Goal: Information Seeking & Learning: Learn about a topic

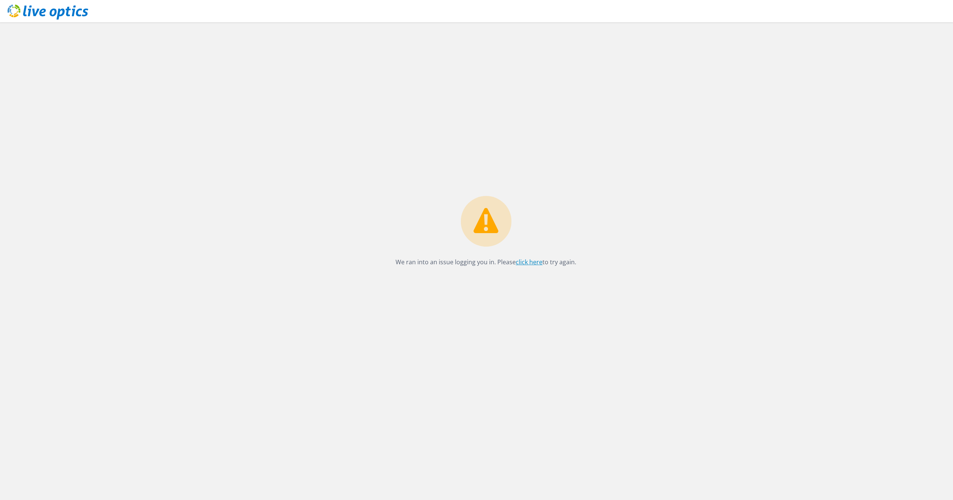
click at [527, 258] on link "click here" at bounding box center [529, 262] width 27 height 8
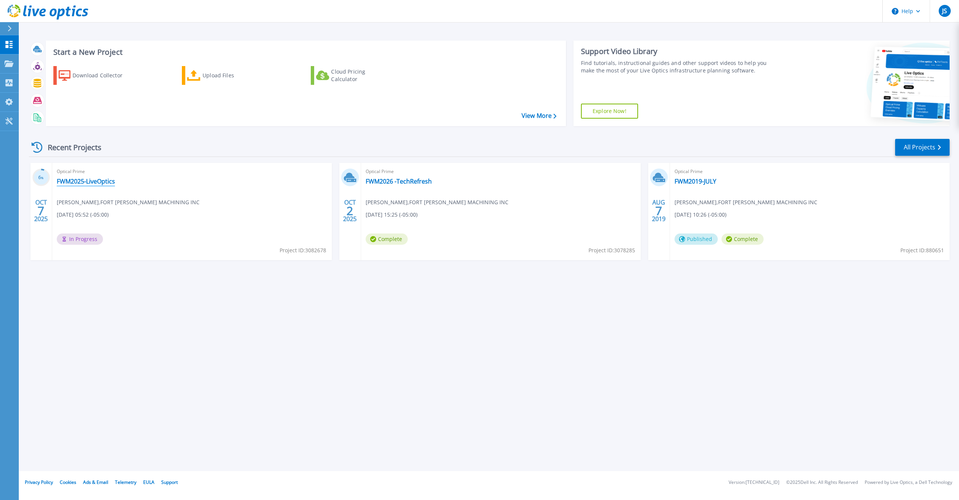
click at [80, 178] on link "FWM2025-LiveOptics" at bounding box center [86, 182] width 58 height 8
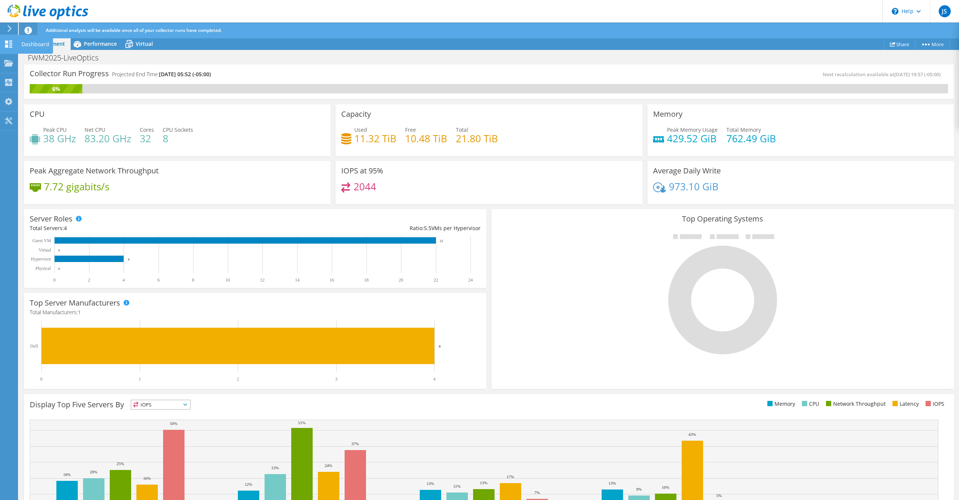
click at [41, 44] on div "Dashboard" at bounding box center [35, 44] width 35 height 19
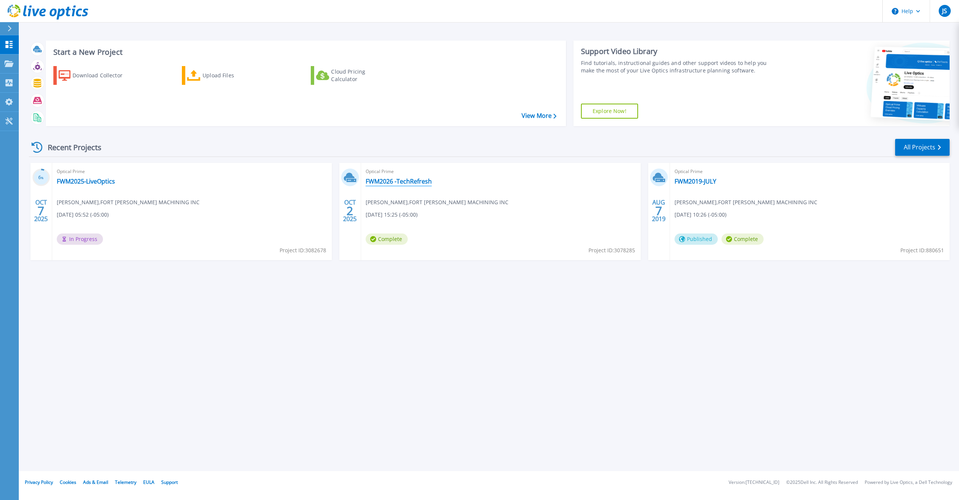
click at [400, 179] on link "FWM2026 -TechRefresh" at bounding box center [399, 182] width 66 height 8
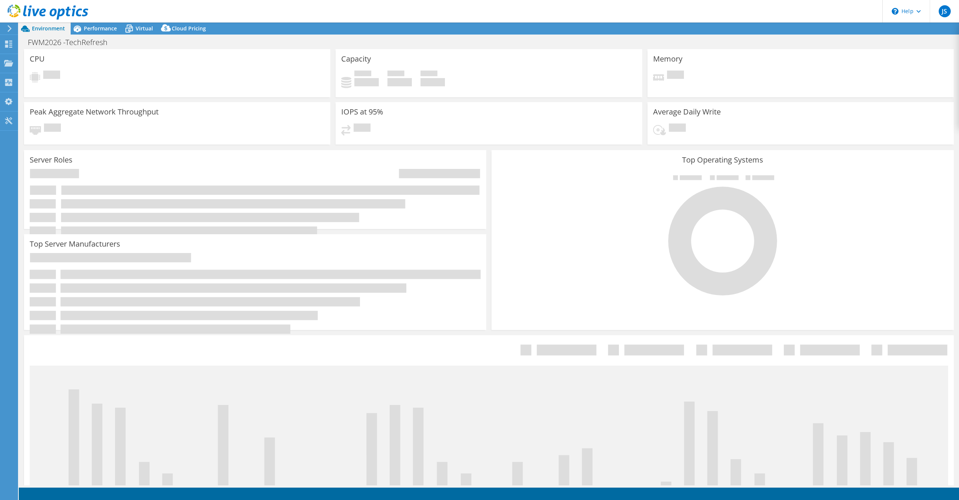
select select "USEast"
select select "USD"
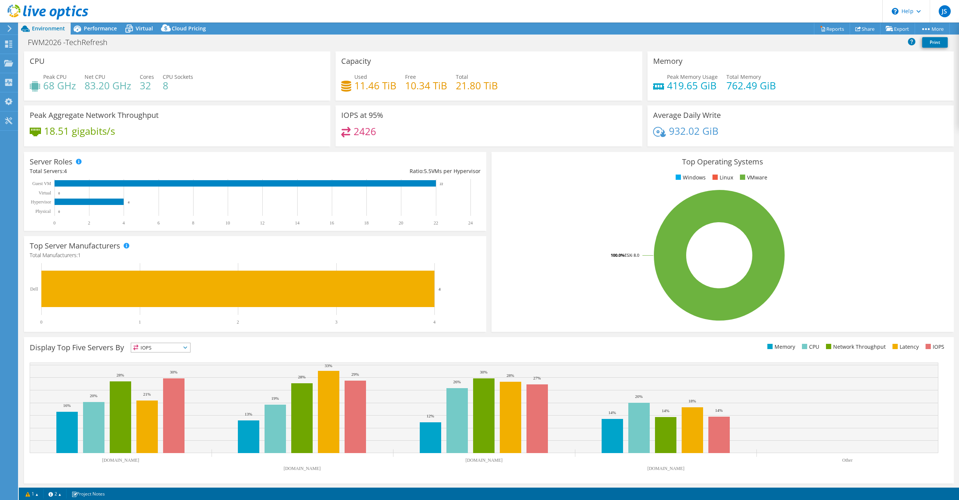
click at [11, 42] on icon at bounding box center [8, 44] width 9 height 7
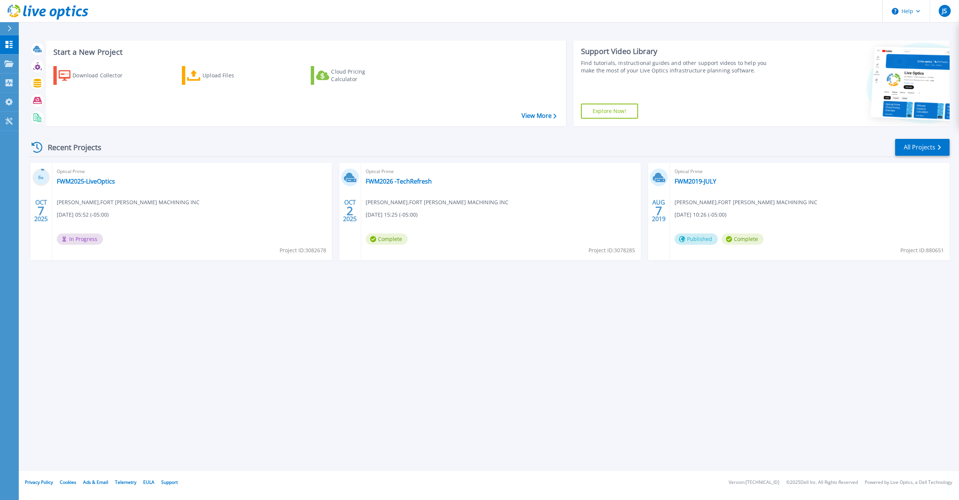
click at [89, 174] on span "Optical Prime" at bounding box center [192, 172] width 271 height 8
click at [89, 179] on link "FWM2025-LiveOptics" at bounding box center [86, 182] width 58 height 8
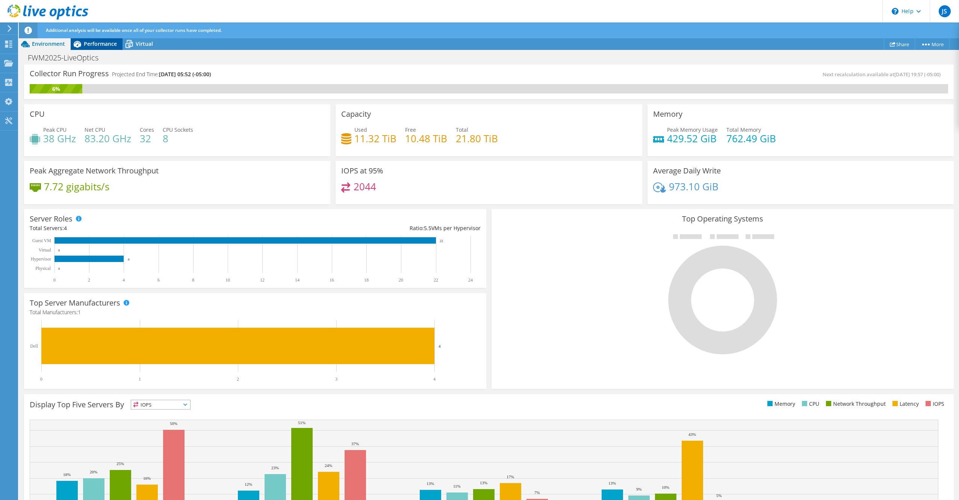
click at [104, 44] on span "Performance" at bounding box center [100, 43] width 33 height 7
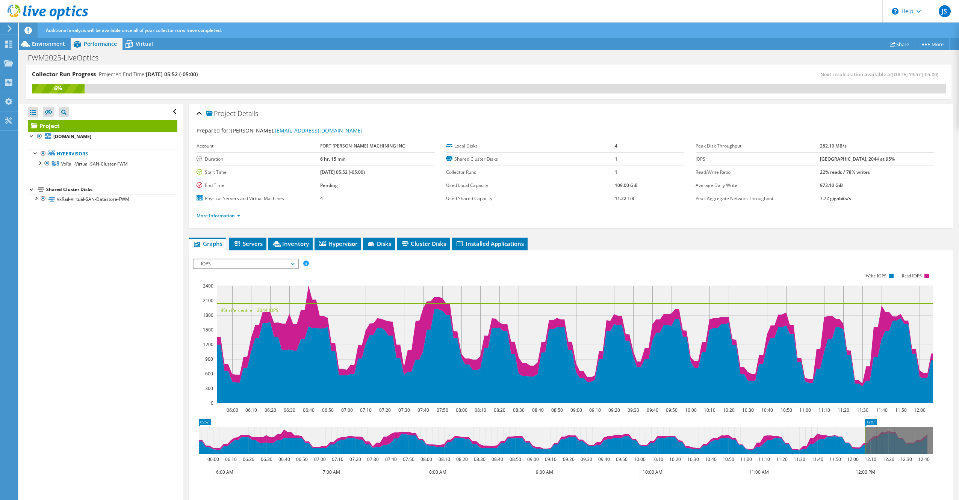
click at [293, 262] on span "IOPS" at bounding box center [245, 264] width 97 height 9
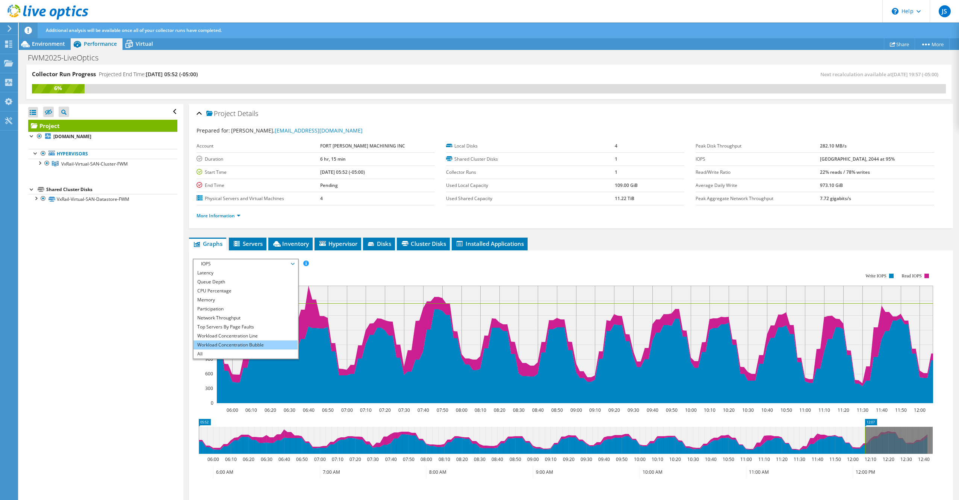
scroll to position [64, 0]
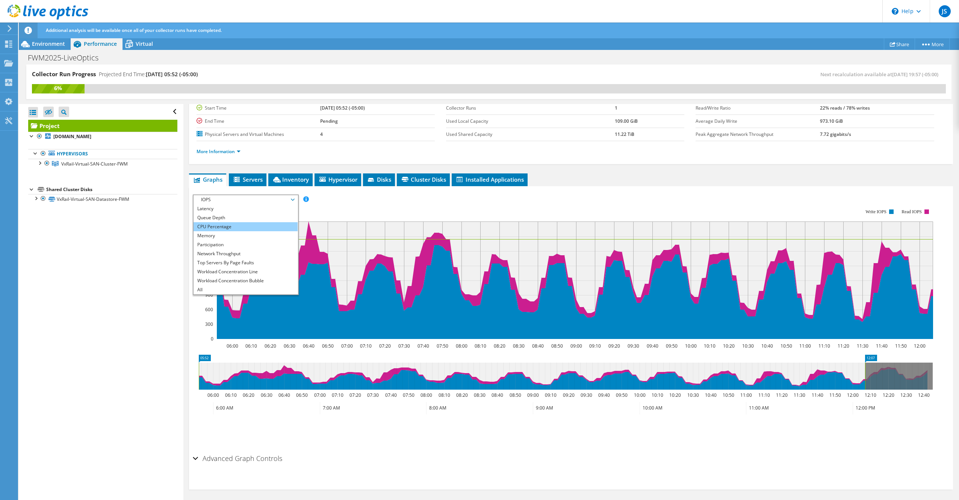
click at [216, 224] on li "CPU Percentage" at bounding box center [245, 226] width 104 height 9
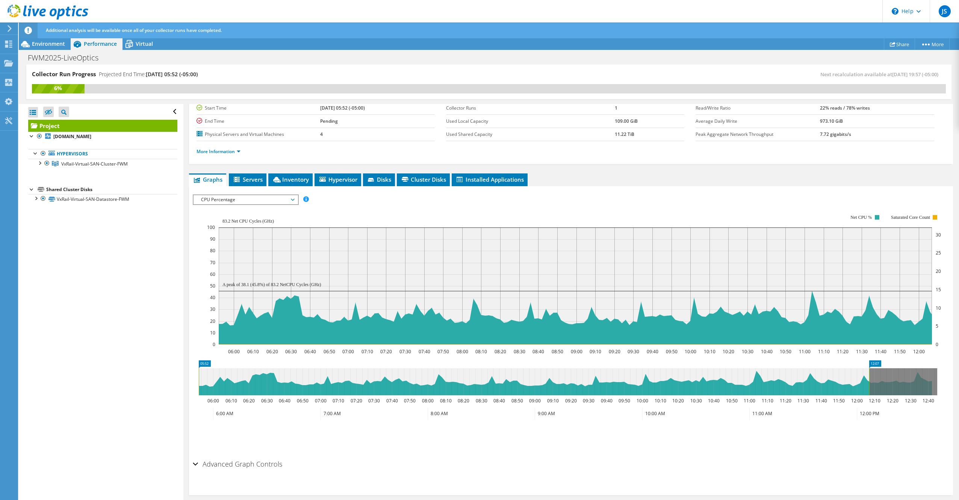
click at [236, 201] on span "CPU Percentage" at bounding box center [245, 199] width 97 height 9
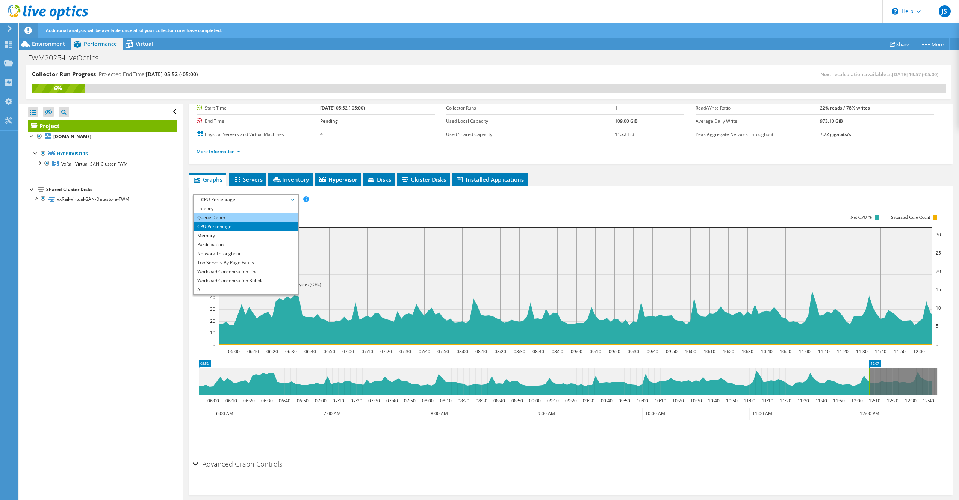
click at [222, 215] on li "Queue Depth" at bounding box center [245, 217] width 104 height 9
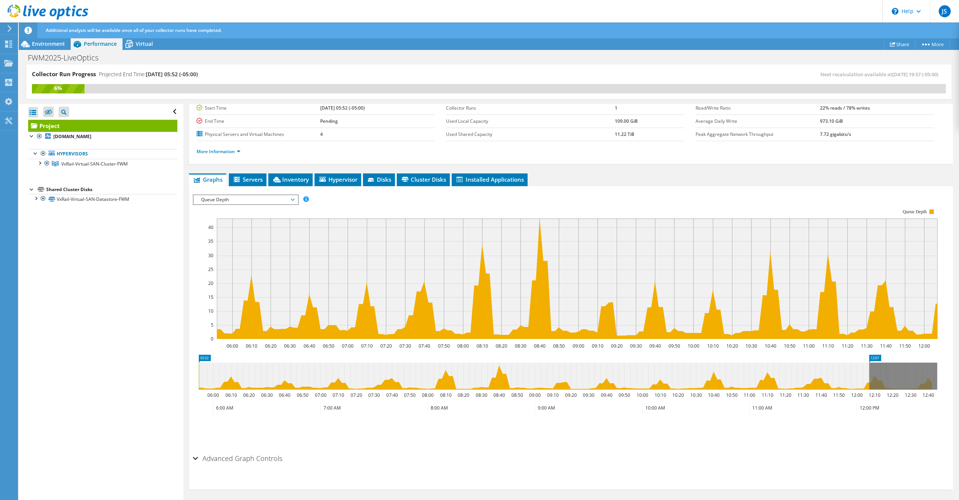
click at [238, 195] on span "Queue Depth" at bounding box center [245, 199] width 97 height 9
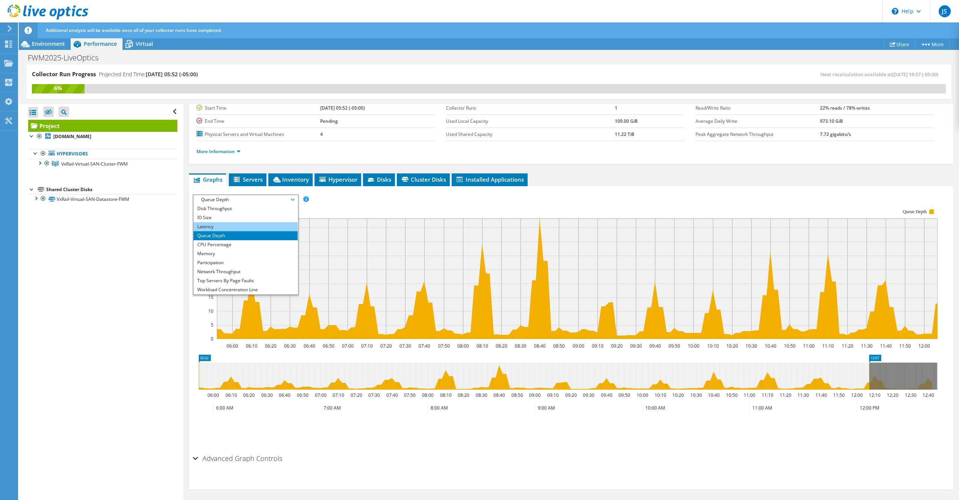
scroll to position [0, 0]
click at [211, 234] on li "Latency" at bounding box center [245, 235] width 104 height 9
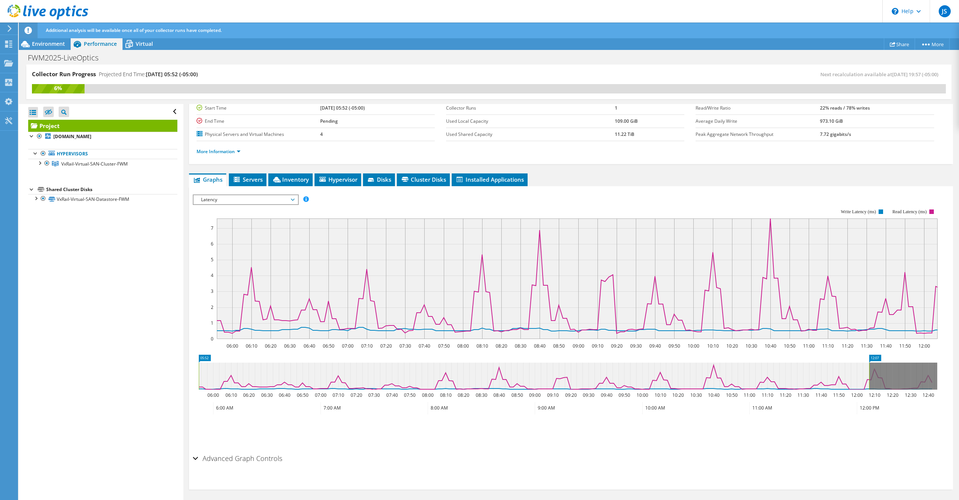
drag, startPoint x: 83, startPoint y: 258, endPoint x: 165, endPoint y: 205, distance: 97.5
click at [83, 258] on div "Open All Close All Hide Excluded Nodes Project Tree Filter" at bounding box center [101, 302] width 164 height 397
click at [241, 196] on span "Latency" at bounding box center [245, 199] width 97 height 9
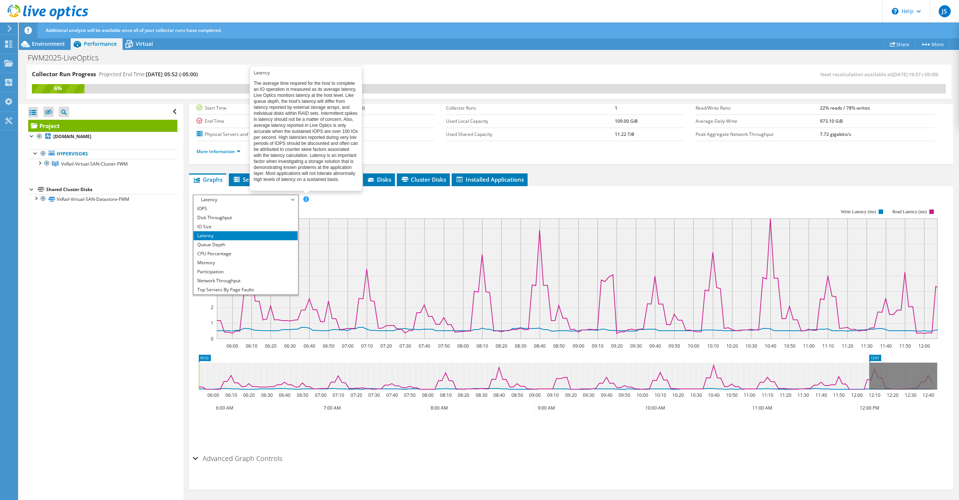
click at [307, 196] on span at bounding box center [305, 198] width 5 height 5
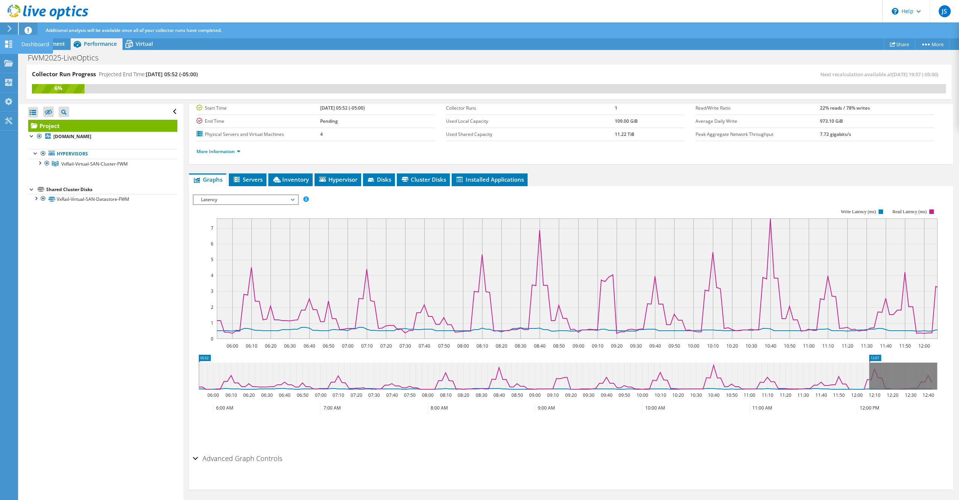
click at [31, 45] on div "Dashboard" at bounding box center [35, 44] width 35 height 19
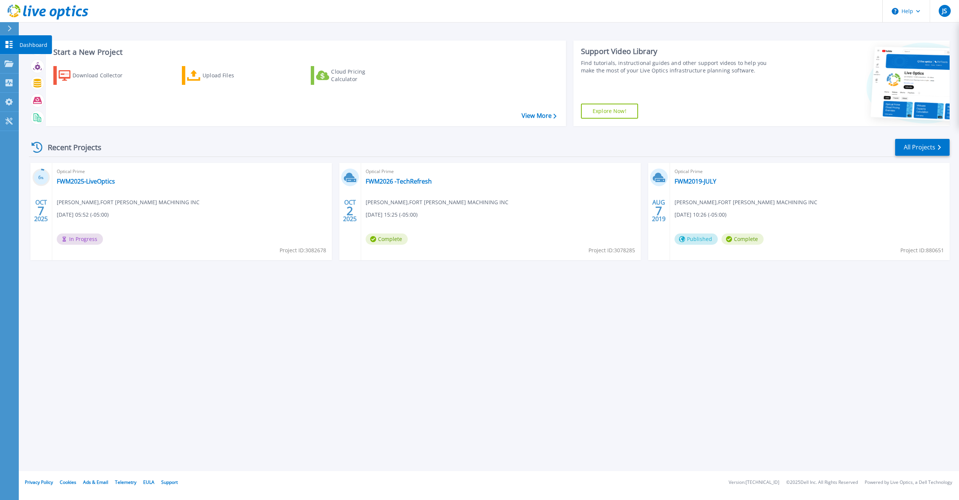
click at [41, 44] on p "Dashboard" at bounding box center [34, 45] width 28 height 20
click at [84, 181] on link "FWM2025-LiveOptics" at bounding box center [86, 182] width 58 height 8
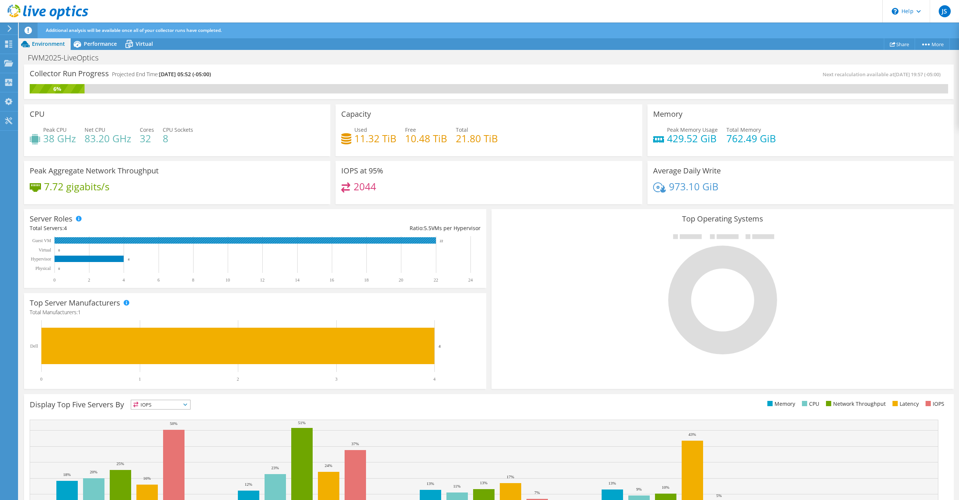
click at [425, 240] on rect at bounding box center [244, 240] width 381 height 6
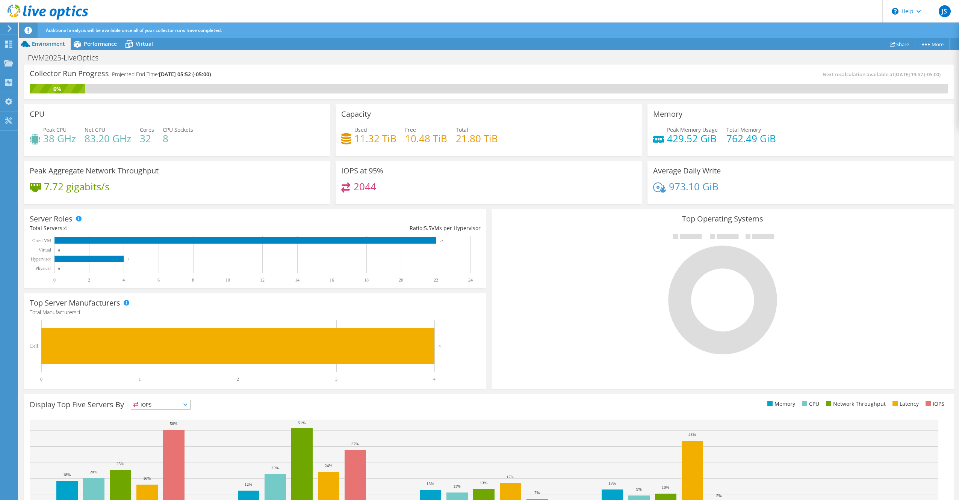
click at [53, 48] on div "Environment" at bounding box center [45, 44] width 52 height 12
